Goal: Navigation & Orientation: Understand site structure

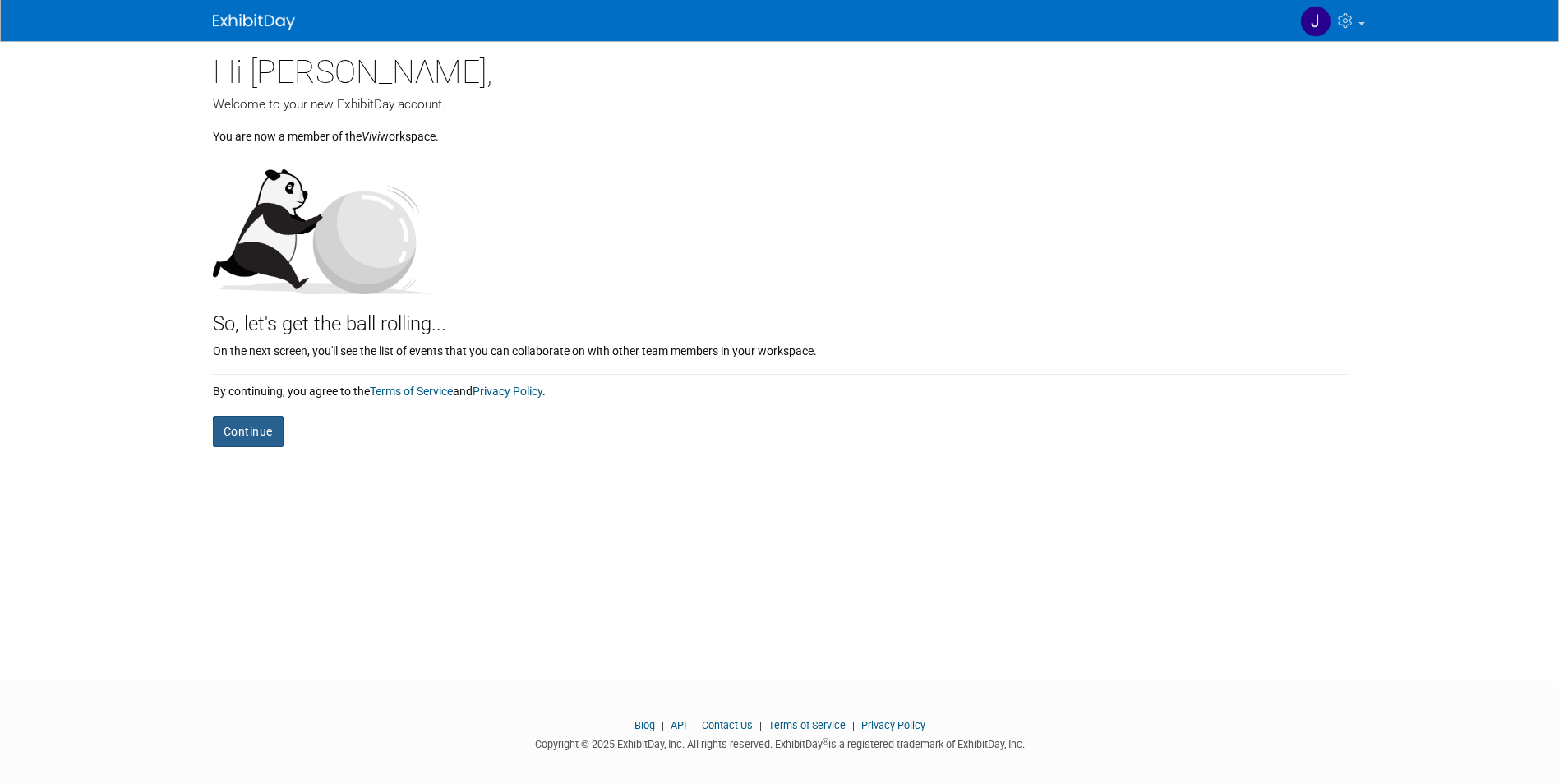
click at [256, 435] on button "Continue" at bounding box center [248, 431] width 70 height 31
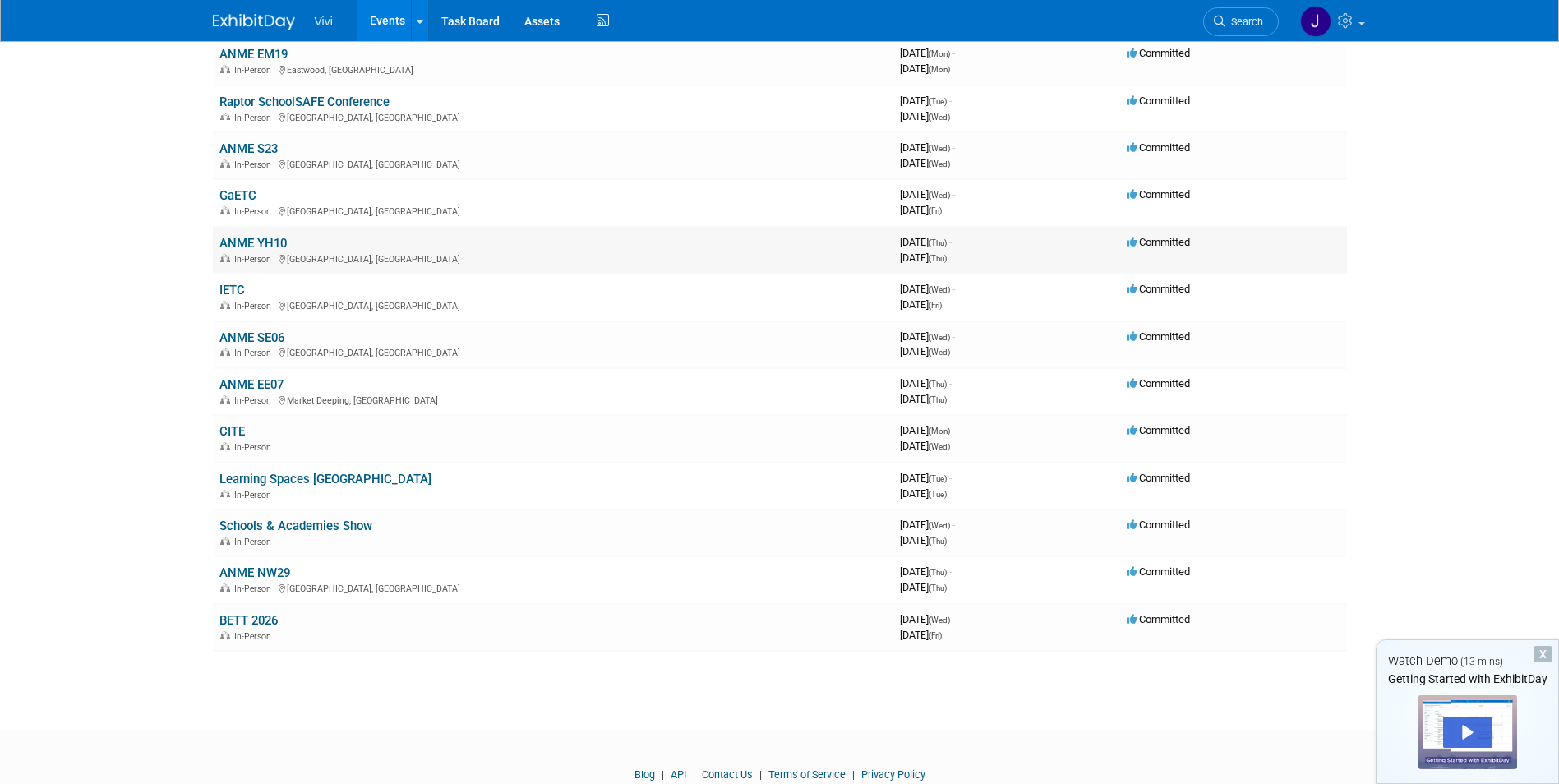
scroll to position [82, 0]
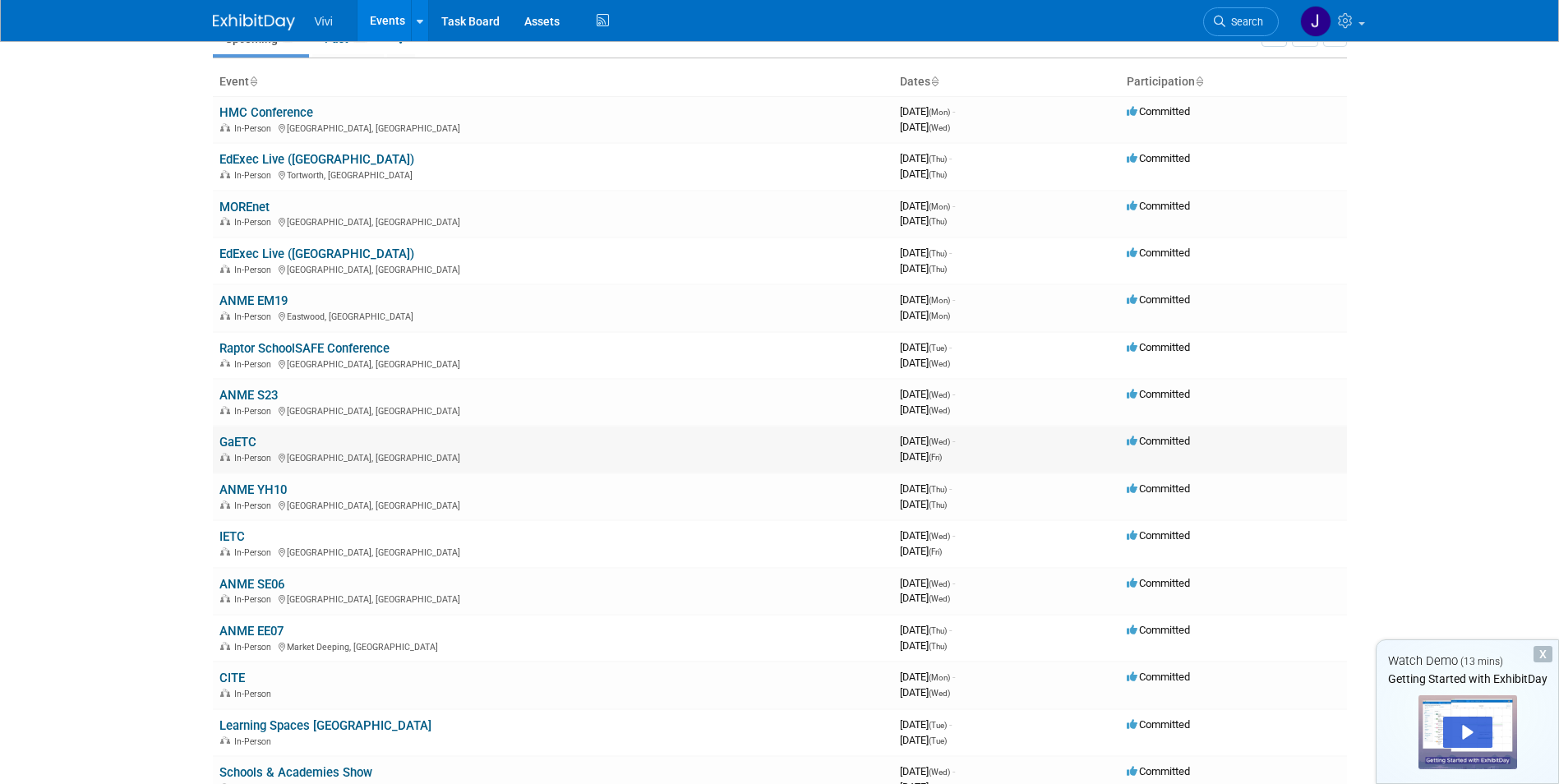
click at [243, 441] on link "GaETC" at bounding box center [238, 442] width 37 height 15
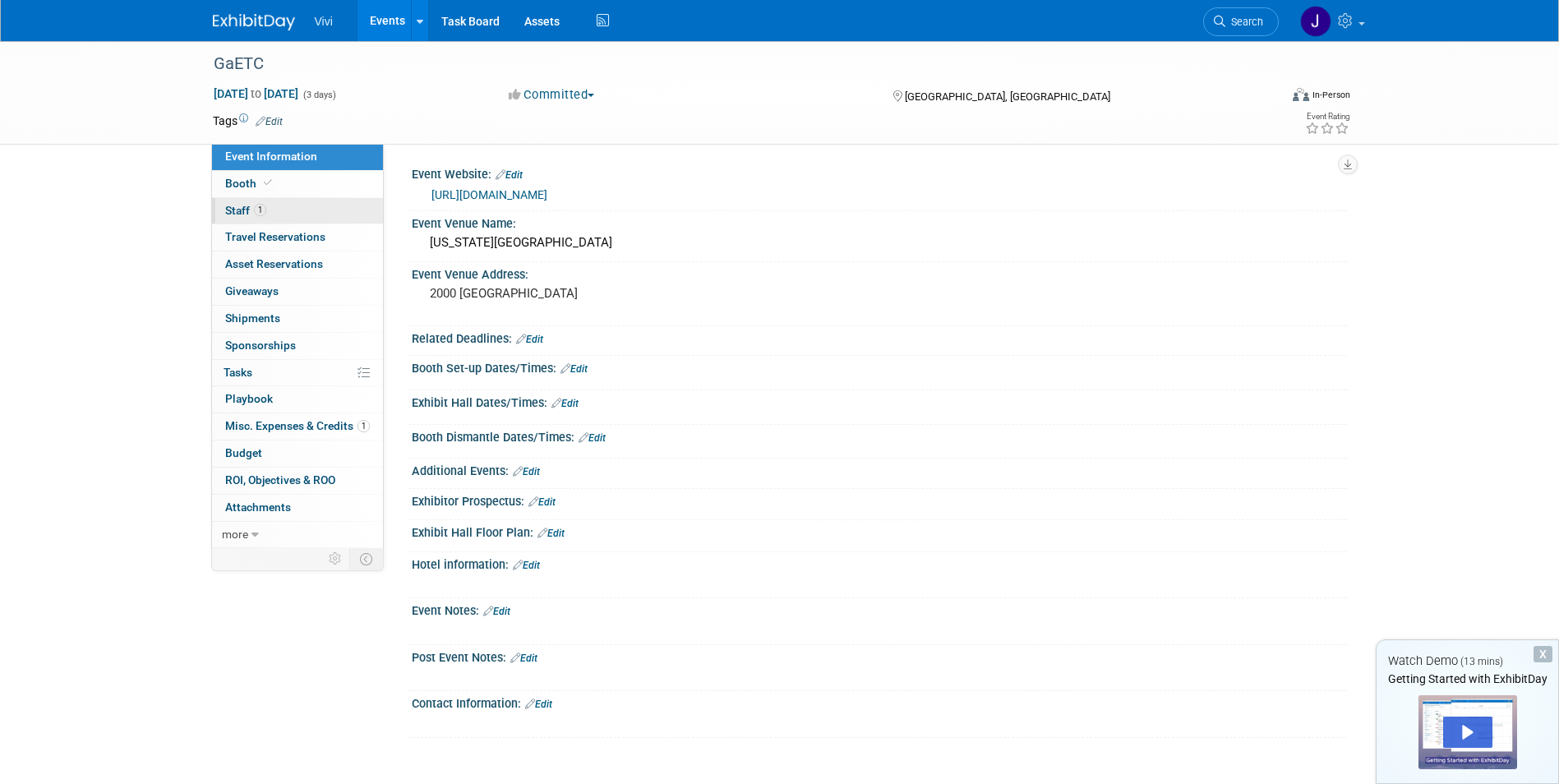
click at [288, 207] on link "1 Staff 1" at bounding box center [297, 211] width 171 height 26
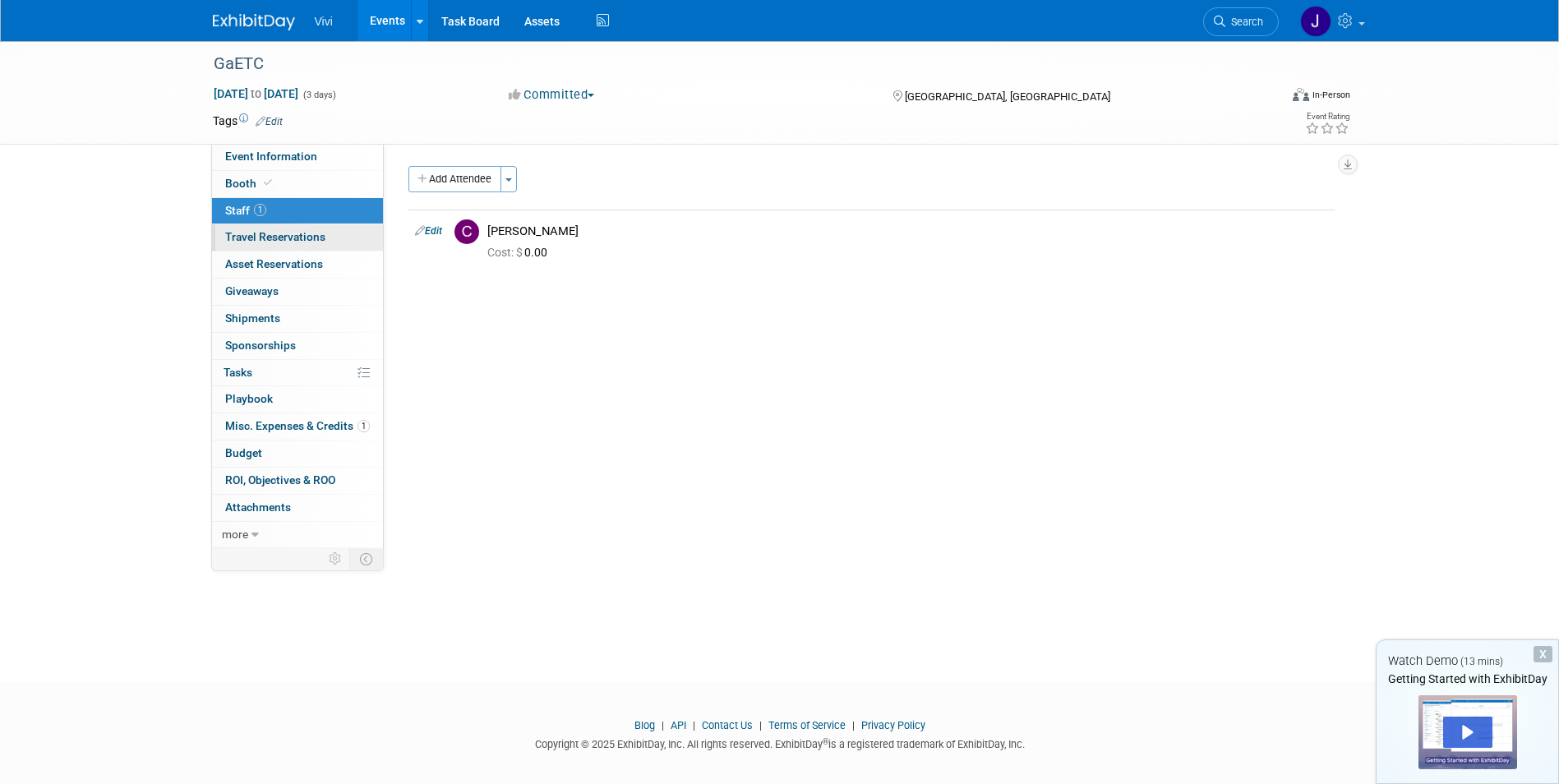
click at [287, 227] on link "0 Travel Reservations 0" at bounding box center [297, 238] width 171 height 26
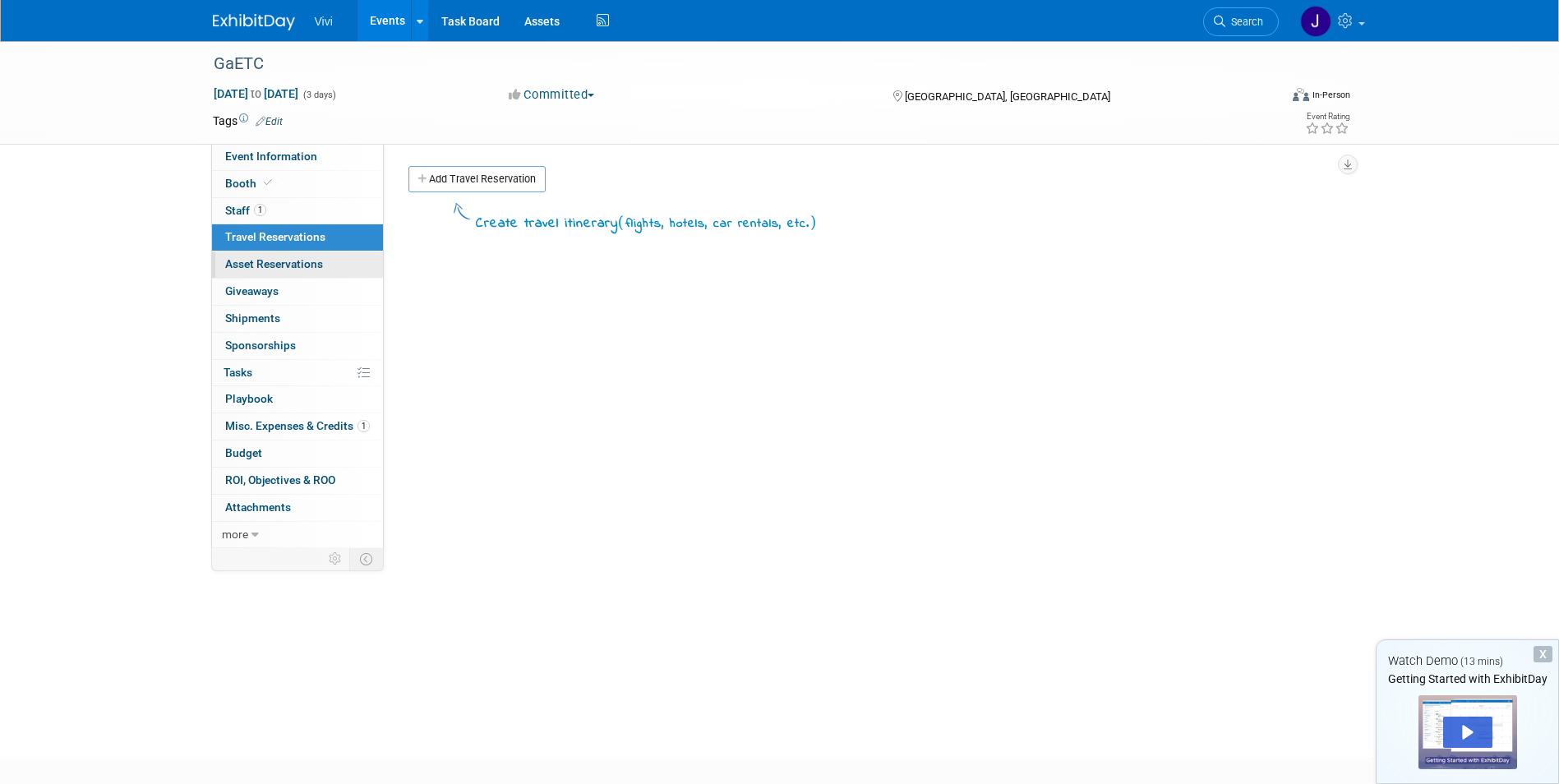
click at [286, 258] on span "Asset Reservations 0" at bounding box center [274, 264] width 98 height 13
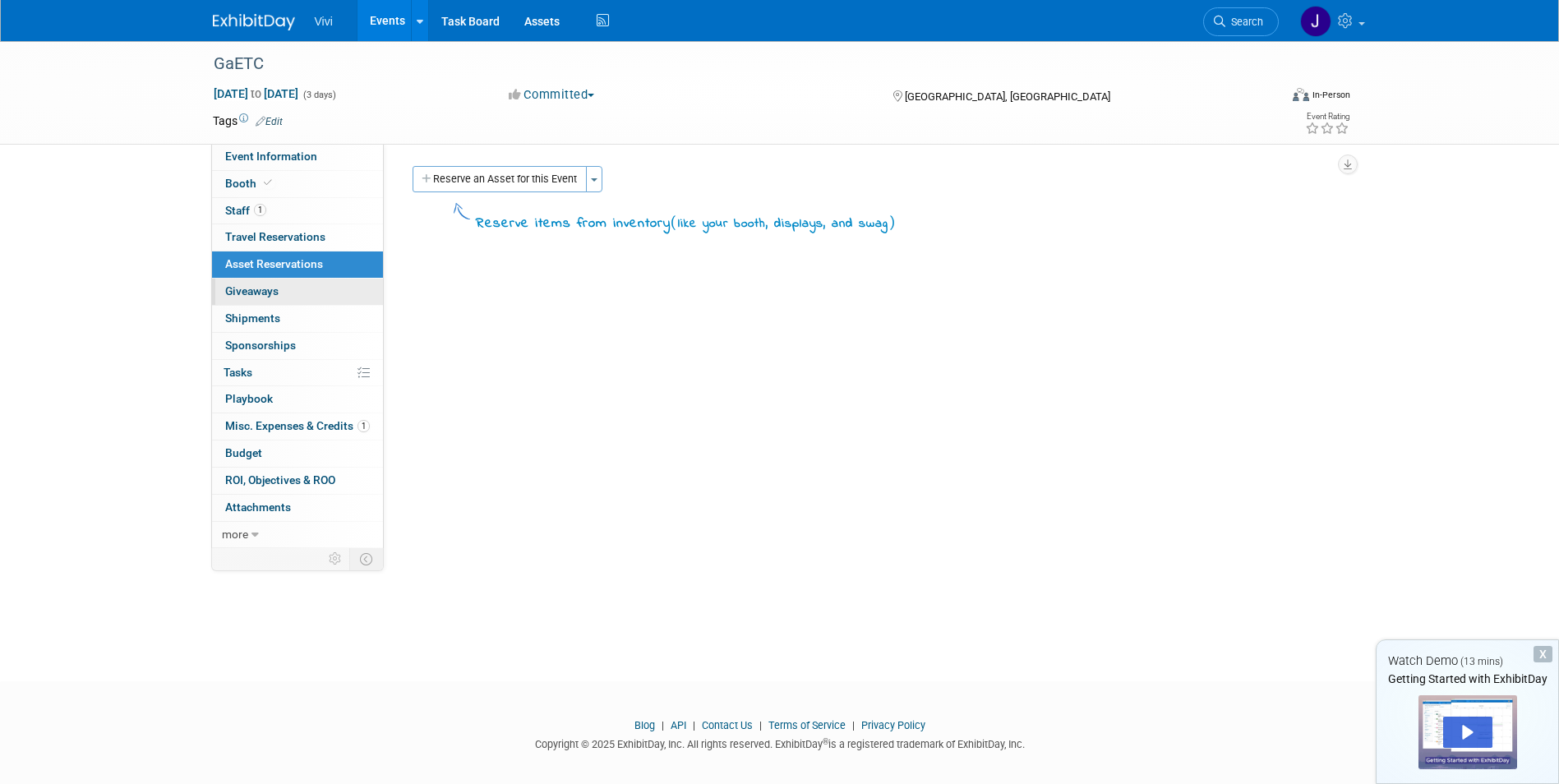
click at [278, 286] on span "Giveaways 0" at bounding box center [252, 291] width 54 height 13
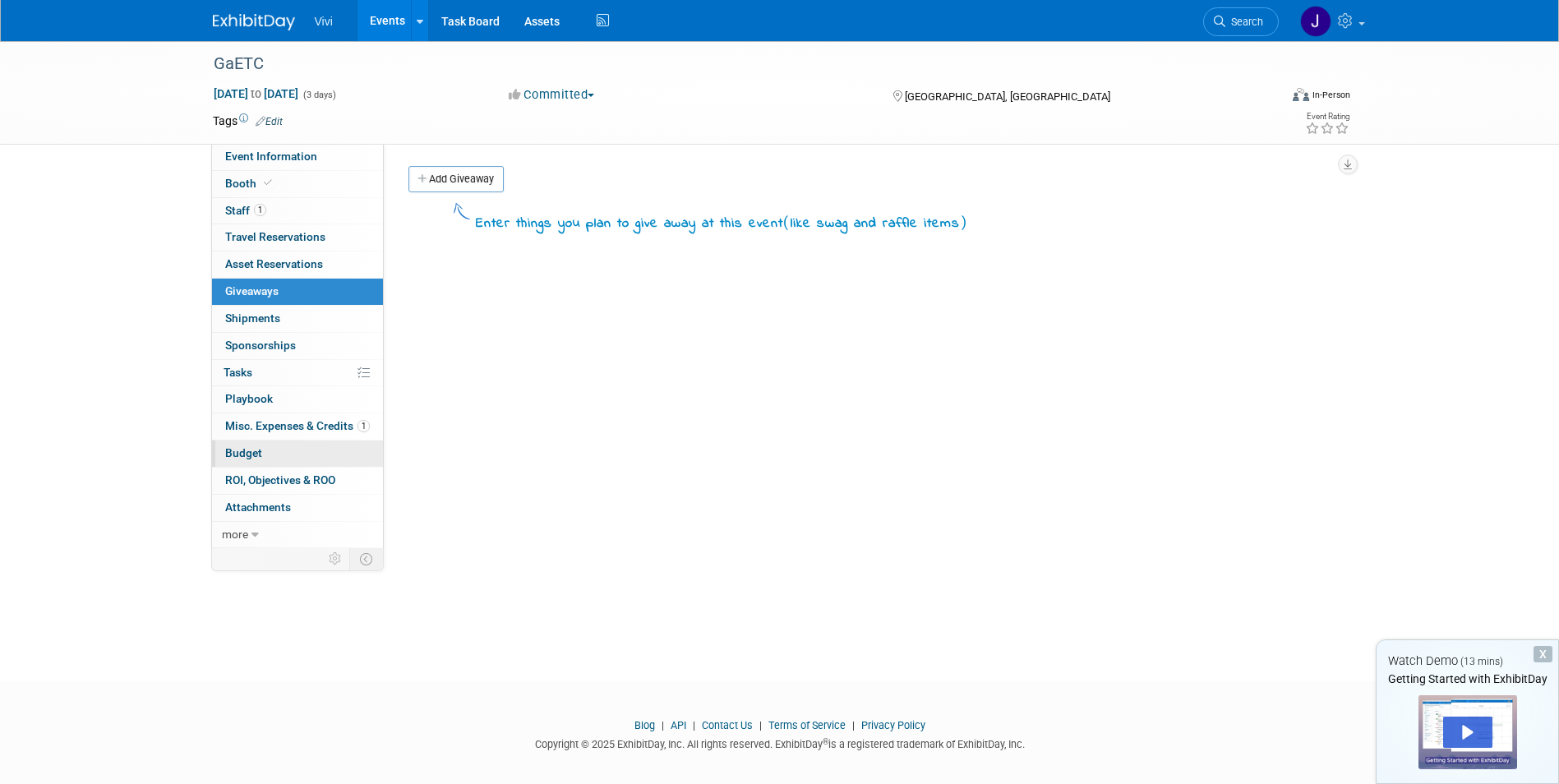
click at [310, 442] on link "Budget" at bounding box center [297, 454] width 171 height 26
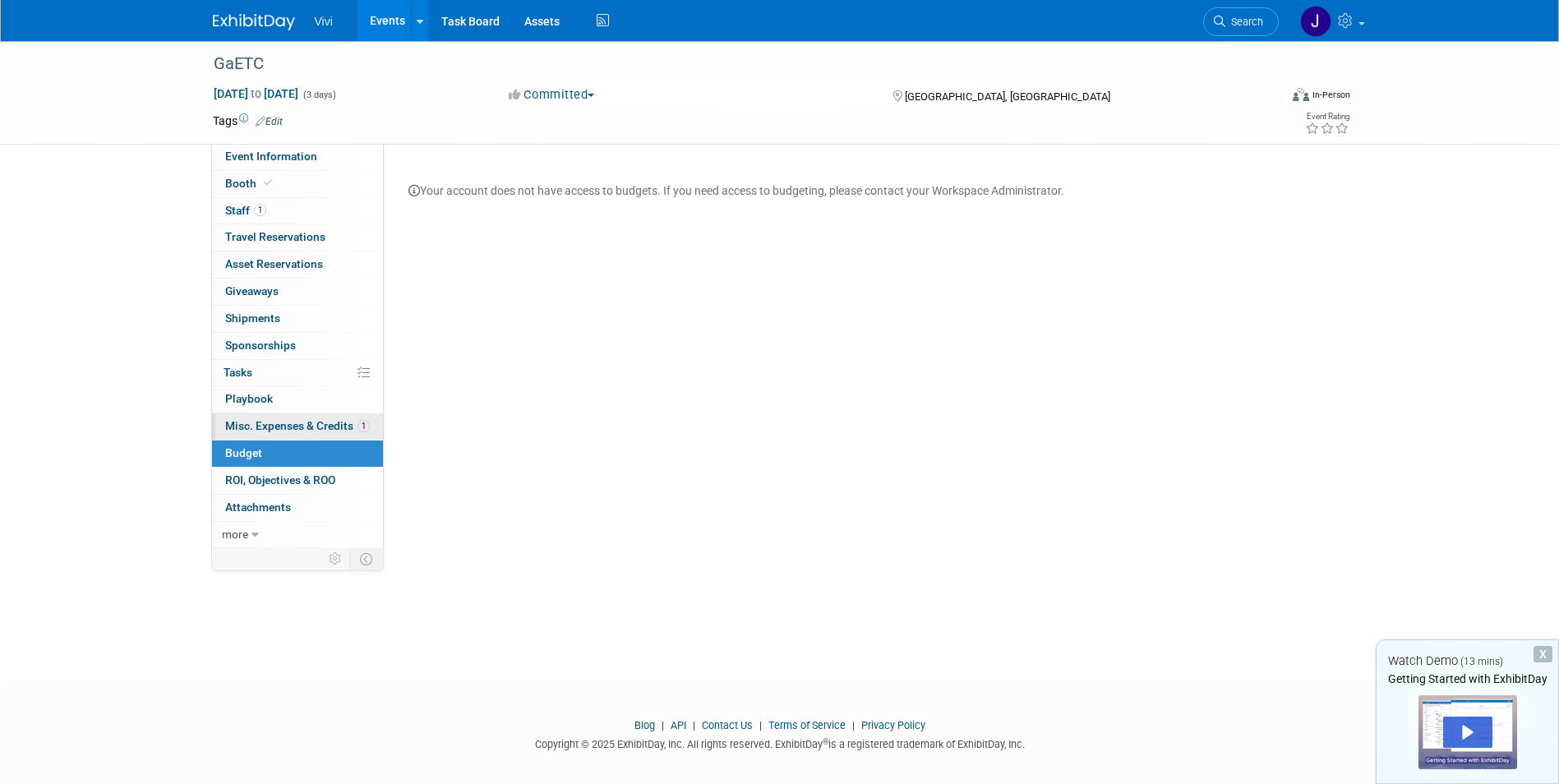
click at [307, 430] on span "Misc. Expenses & Credits 1" at bounding box center [297, 426] width 145 height 13
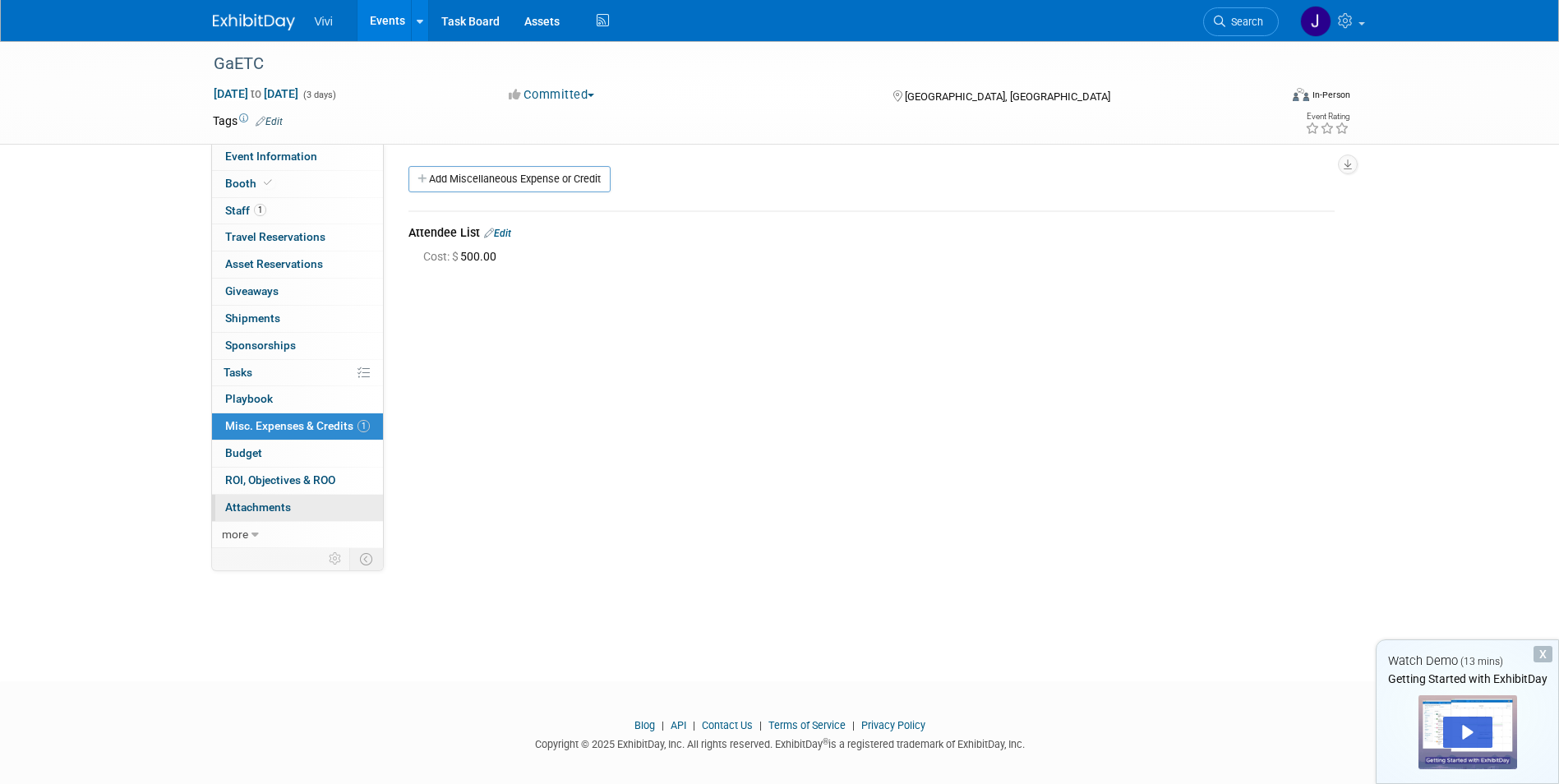
click at [293, 505] on link "0 Attachments 0" at bounding box center [297, 508] width 171 height 26
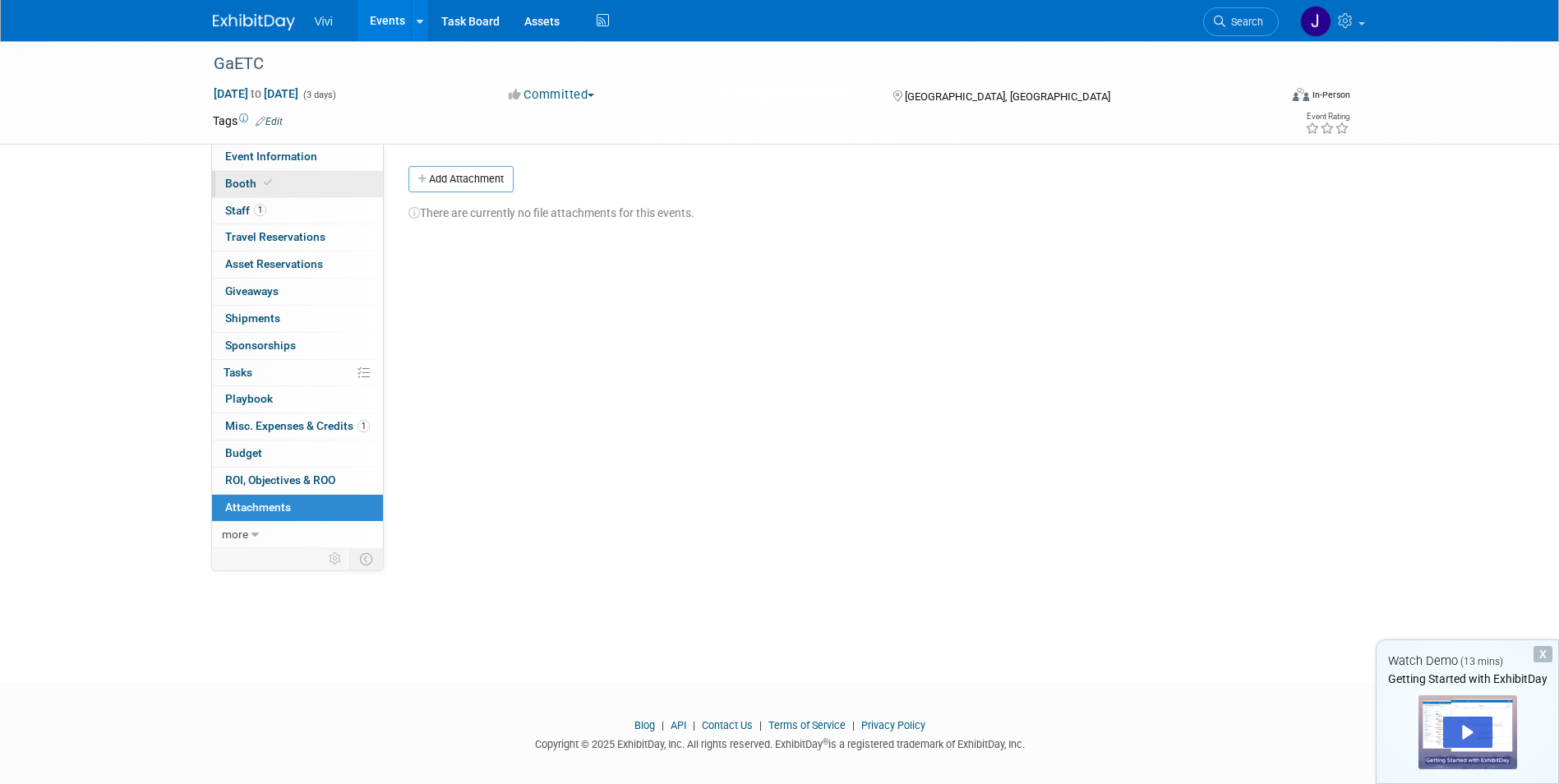
click at [276, 176] on link "Booth" at bounding box center [297, 185] width 171 height 26
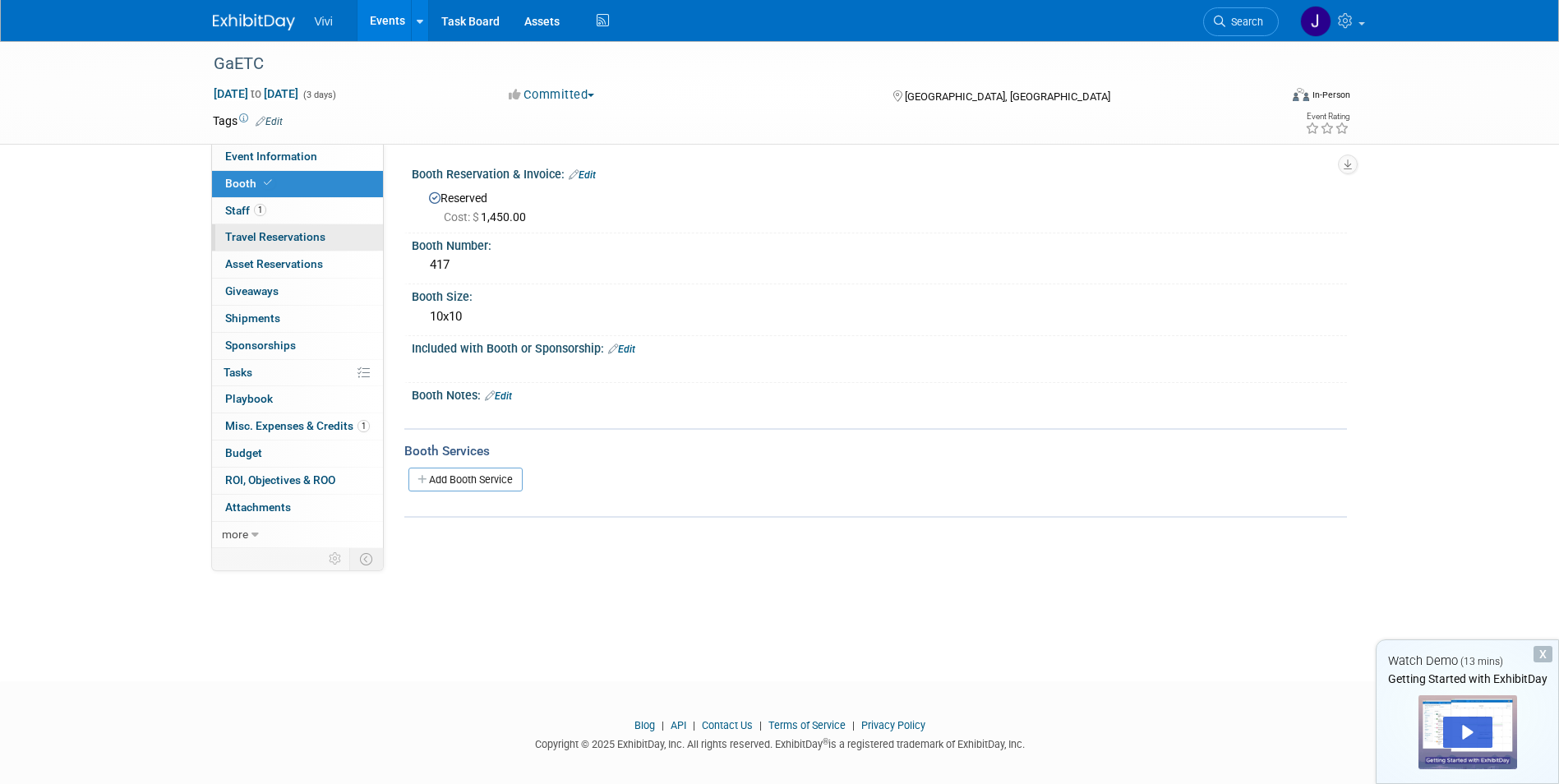
click at [300, 237] on span "Travel Reservations 0" at bounding box center [275, 237] width 100 height 13
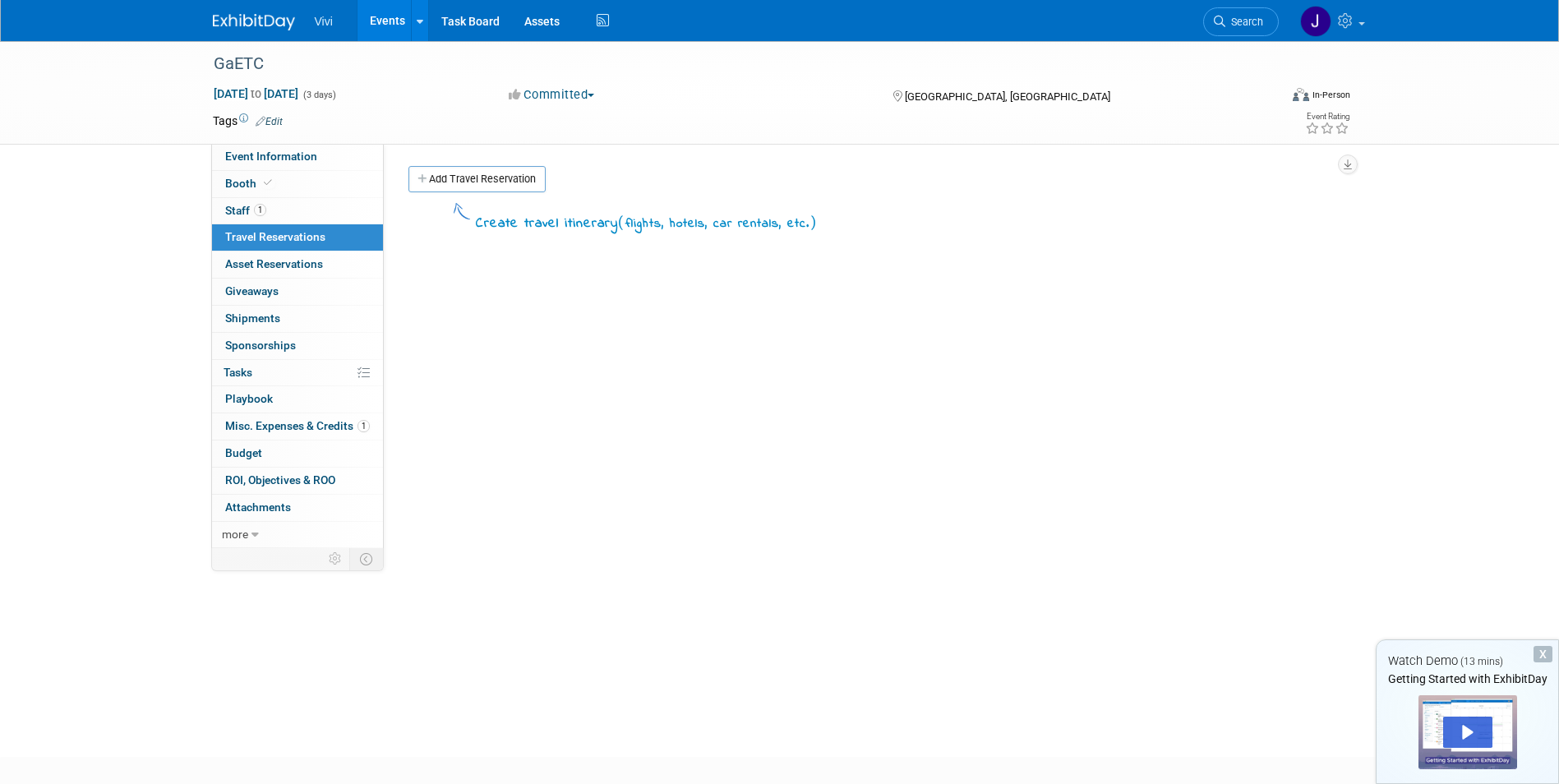
click at [323, 14] on li "Vivi" at bounding box center [335, 15] width 42 height 24
drag, startPoint x: 323, startPoint y: 23, endPoint x: 255, endPoint y: 18, distance: 68.2
click at [321, 23] on span "Vivi" at bounding box center [324, 22] width 18 height 13
click at [243, 17] on img at bounding box center [253, 22] width 82 height 17
